Goal: Navigation & Orientation: Find specific page/section

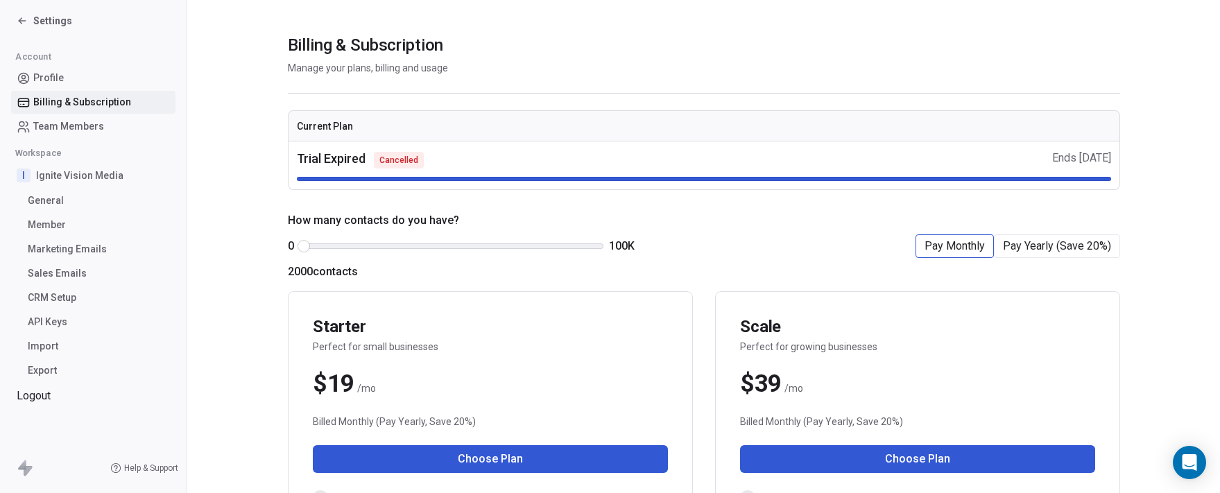
scroll to position [30, 0]
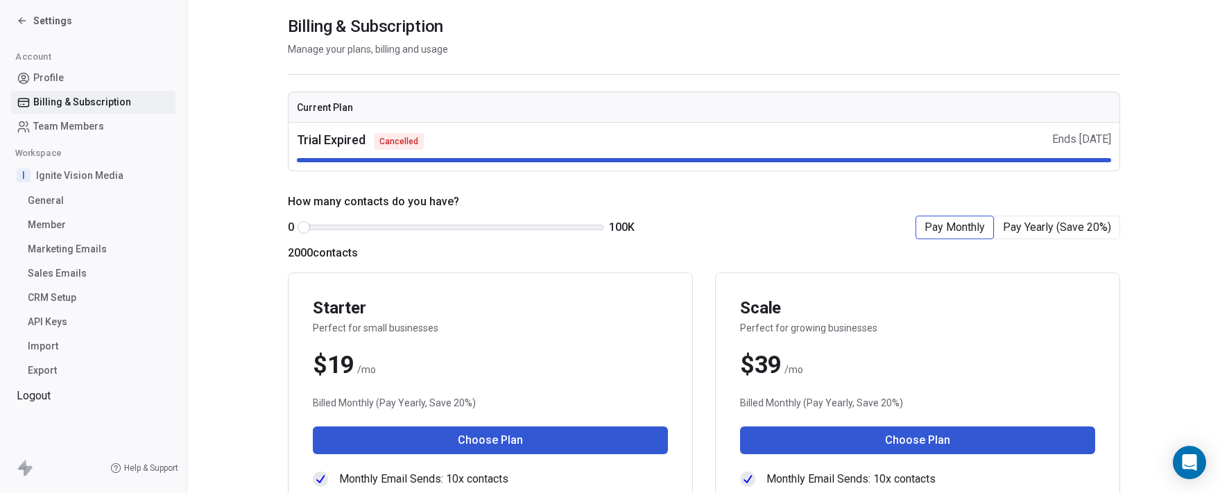
click at [60, 247] on span "Marketing Emails" at bounding box center [67, 249] width 79 height 15
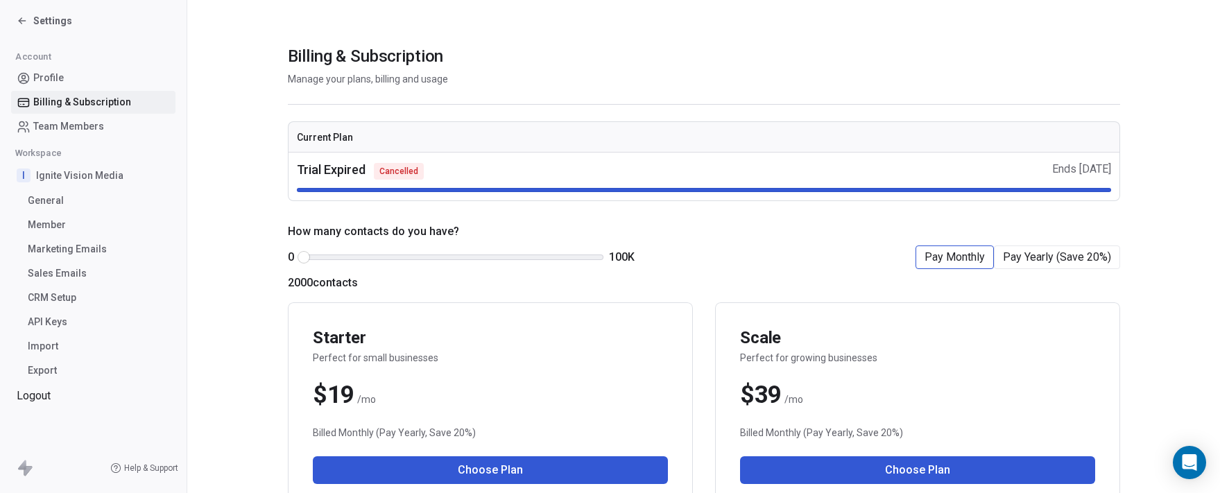
click at [64, 274] on span "Sales Emails" at bounding box center [57, 273] width 59 height 15
click at [46, 309] on div "I Ignite Vision Media General Member Marketing Emails Sales Emails CRM Setup AP…" at bounding box center [93, 272] width 164 height 219
